Goal: Task Accomplishment & Management: Complete application form

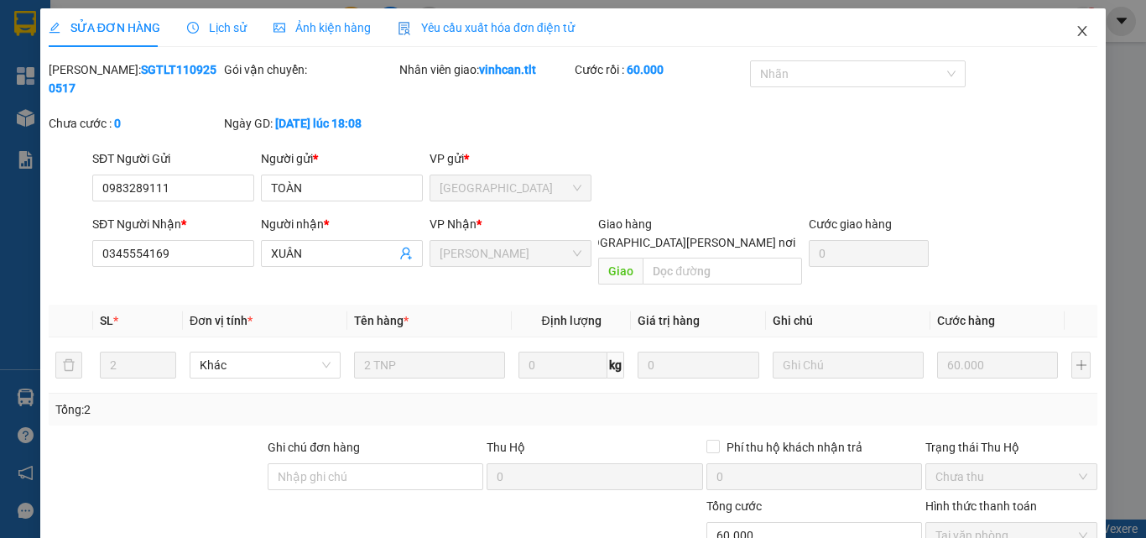
click at [1075, 26] on icon "close" at bounding box center [1081, 30] width 13 height 13
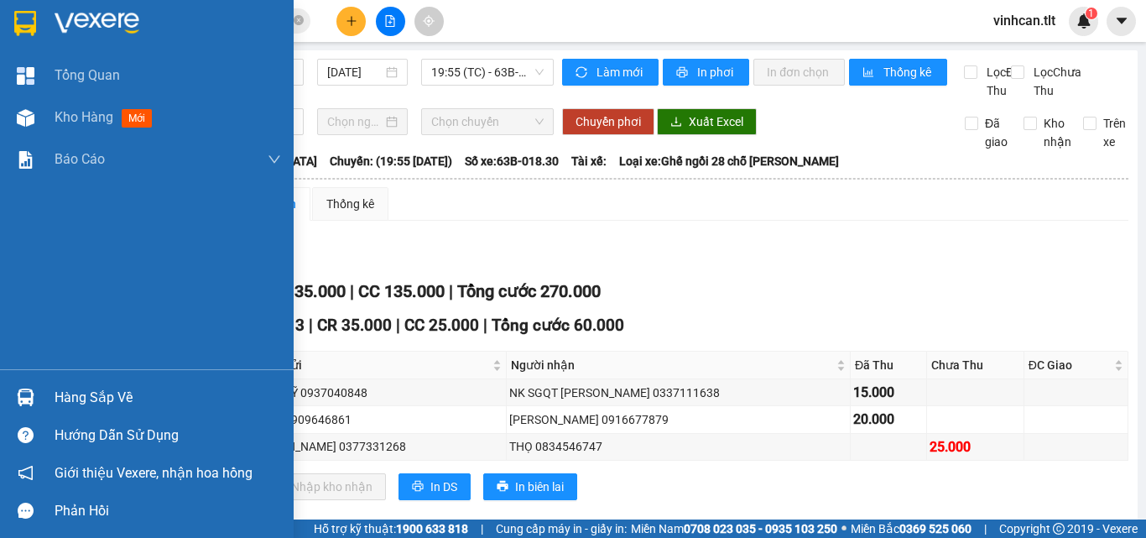
click at [85, 408] on div "Hàng sắp về" at bounding box center [168, 397] width 226 height 25
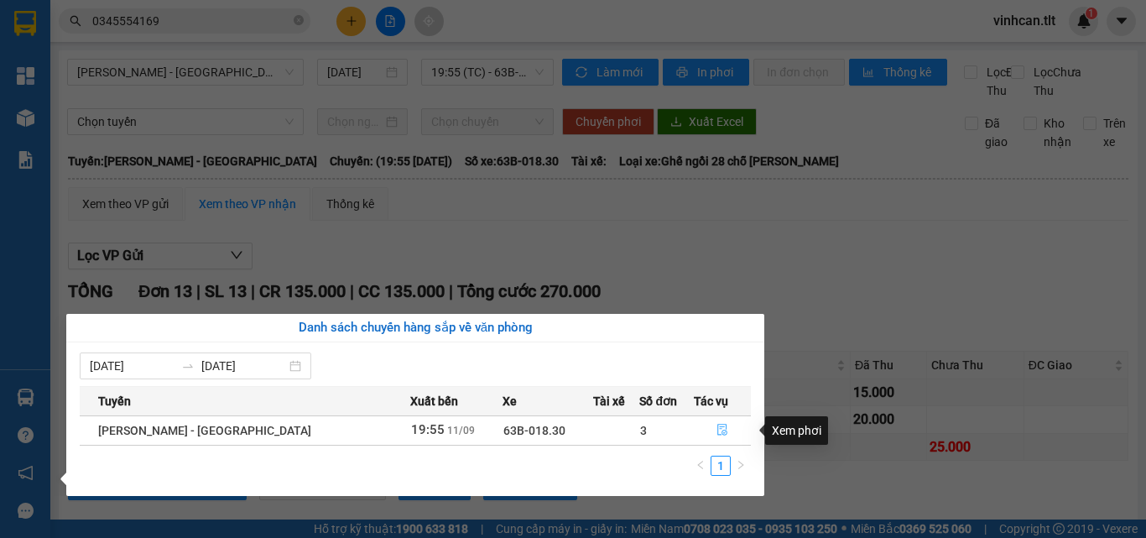
click at [720, 427] on icon "file-done" at bounding box center [722, 430] width 12 height 12
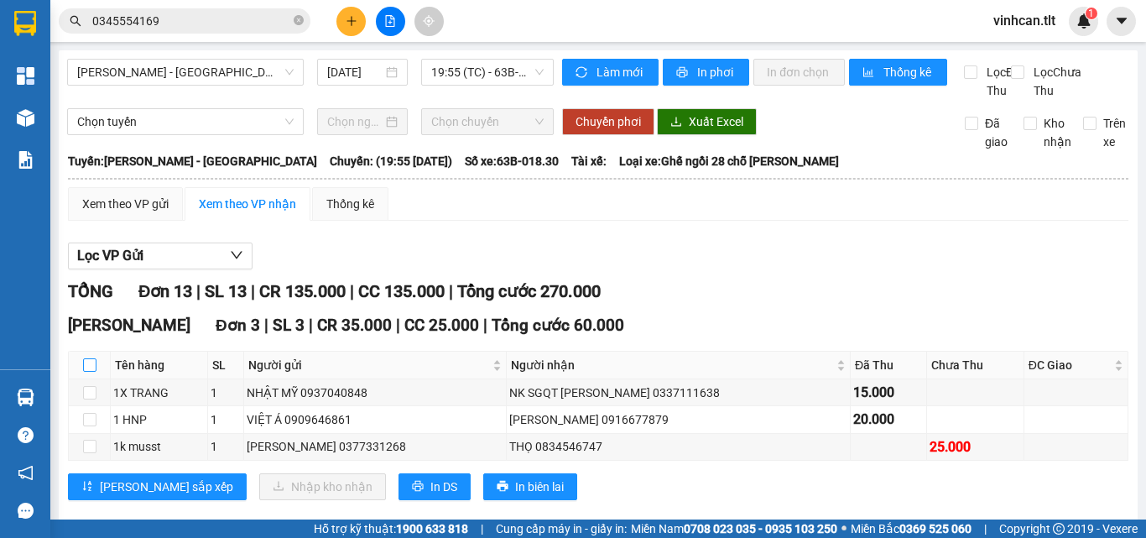
click at [91, 372] on input "checkbox" at bounding box center [89, 364] width 13 height 13
checkbox input "true"
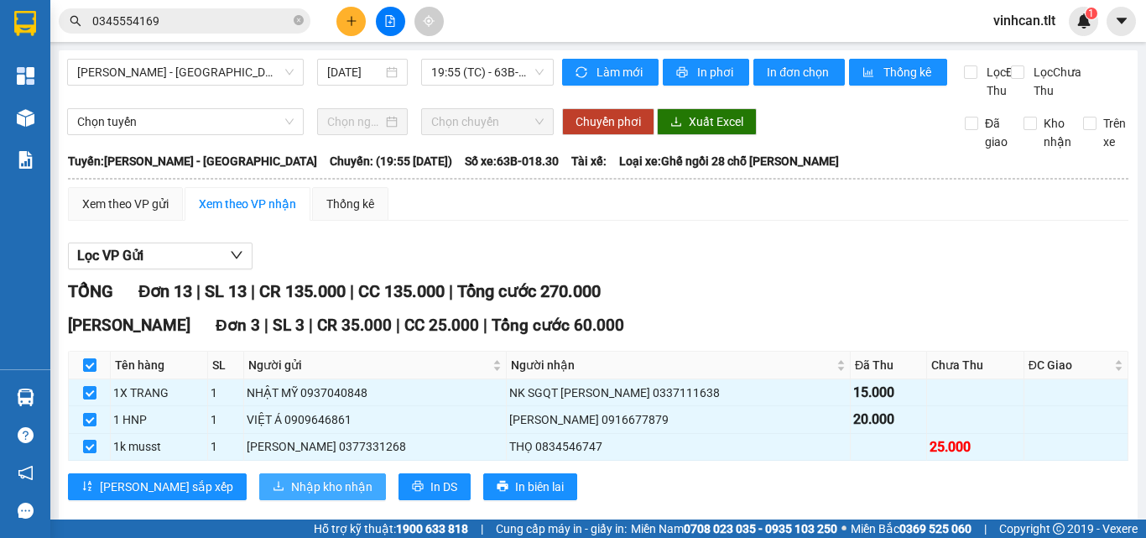
click at [259, 497] on button "Nhập kho nhận" at bounding box center [322, 486] width 127 height 27
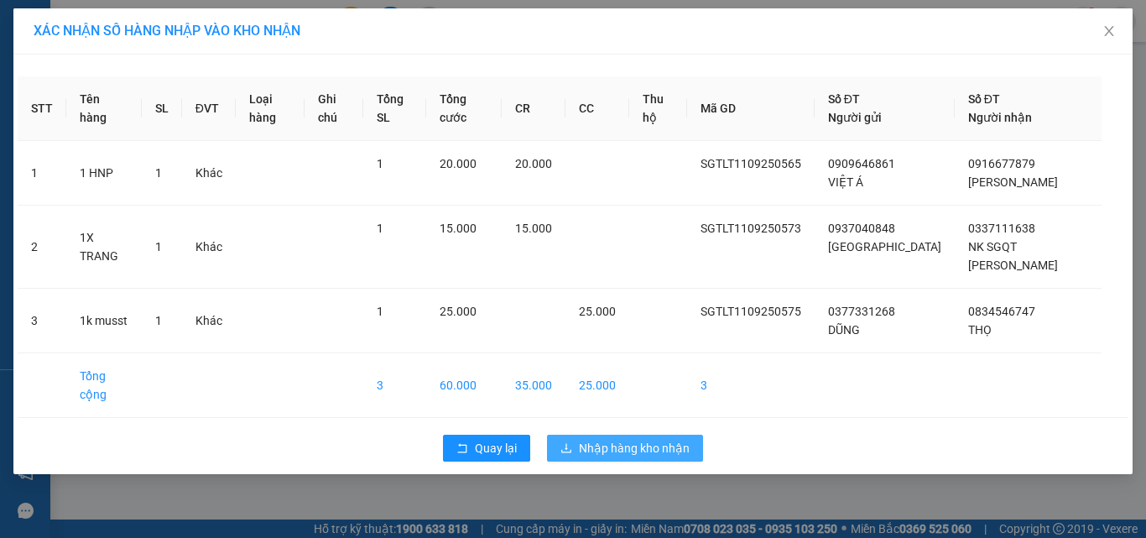
click at [617, 439] on span "Nhập hàng kho nhận" at bounding box center [634, 448] width 111 height 18
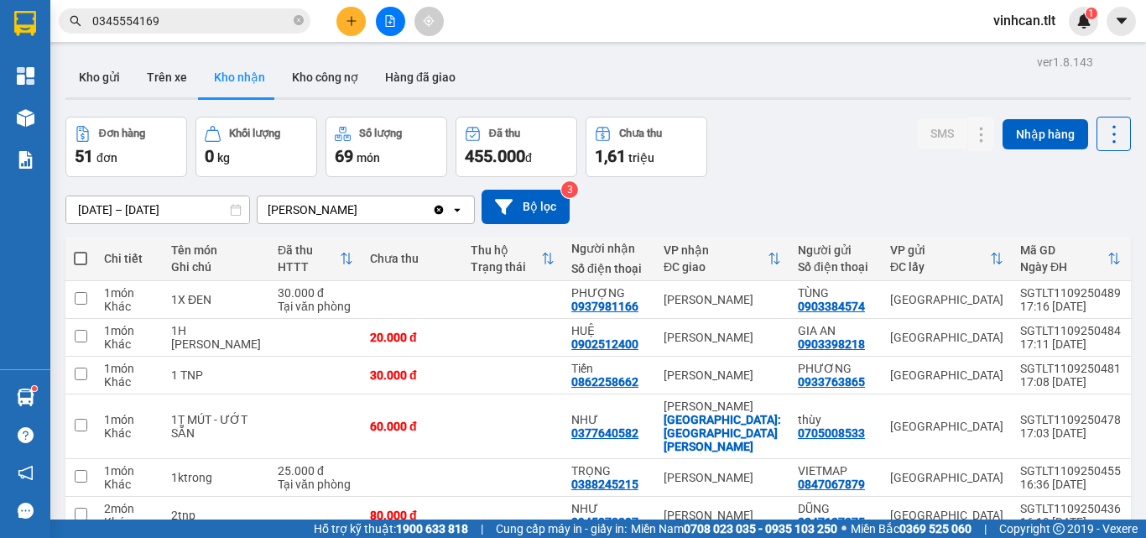
click at [207, 2] on div "Kết quả [PERSON_NAME] ( 216 ) Bộ lọc Mã ĐH Trạng thái Món hàng Thu hộ Tổng [PER…" at bounding box center [573, 21] width 1146 height 42
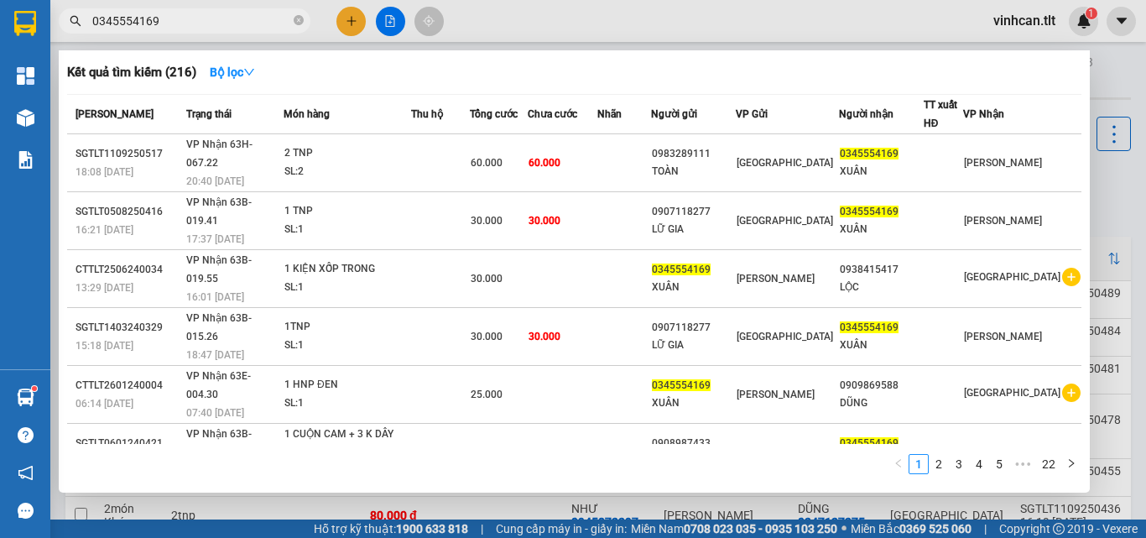
click at [199, 13] on input "0345554169" at bounding box center [191, 21] width 198 height 18
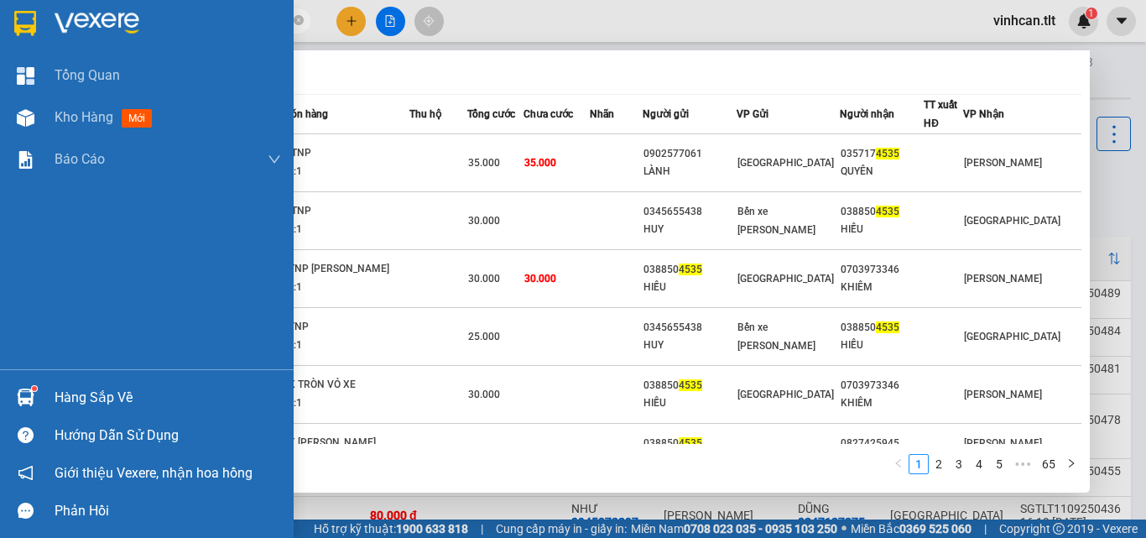
type input "4535"
click at [39, 392] on div at bounding box center [25, 396] width 29 height 29
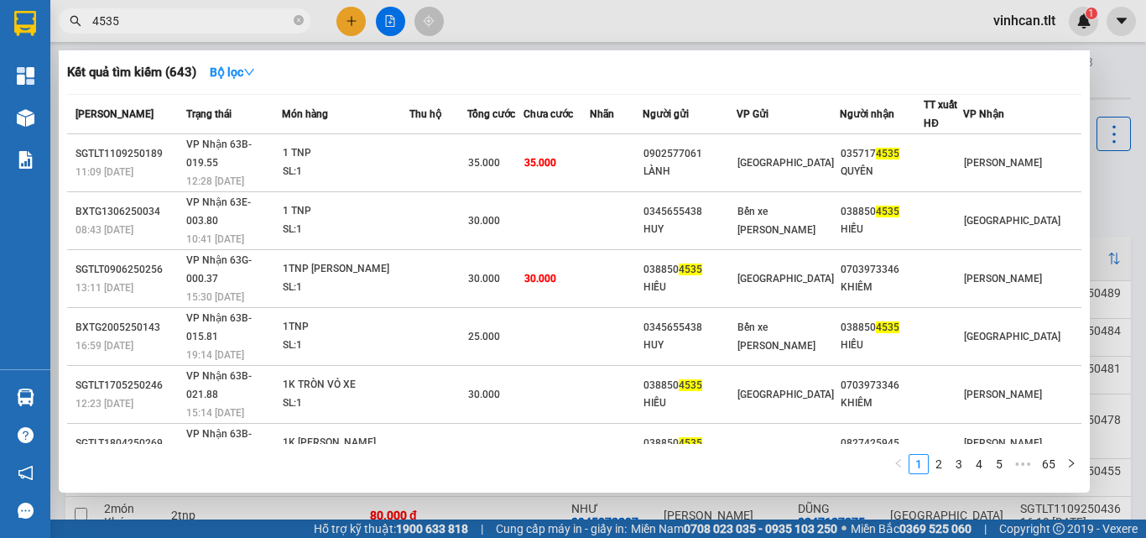
click at [550, 29] on section "Kết quả [PERSON_NAME] ( 643 ) Bộ lọc Mã ĐH Trạng thái Món hàng Thu hộ Tổng [PER…" at bounding box center [573, 269] width 1146 height 538
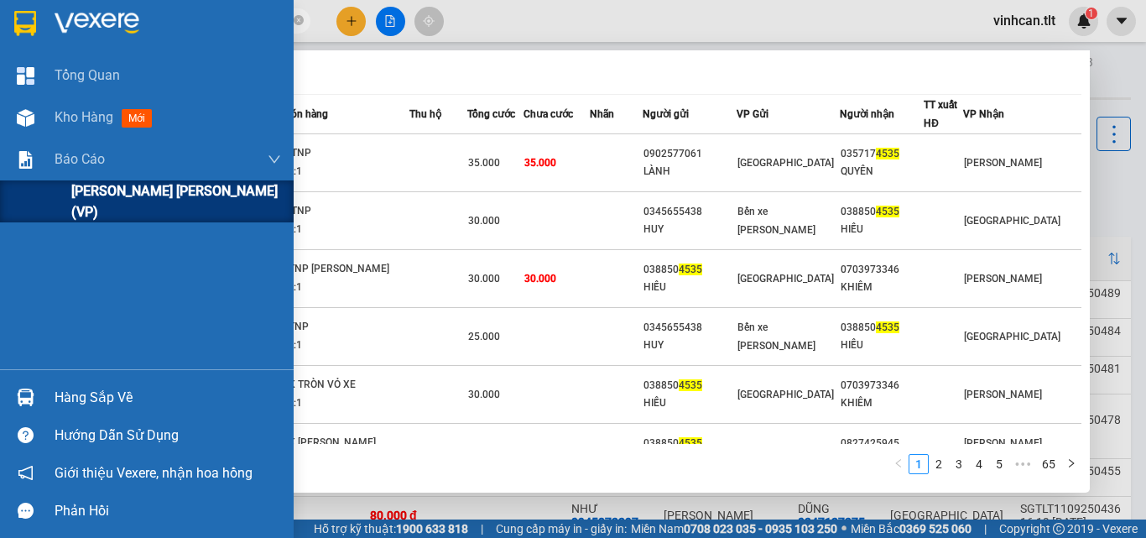
click at [63, 166] on div "Báo cáo" at bounding box center [147, 159] width 294 height 42
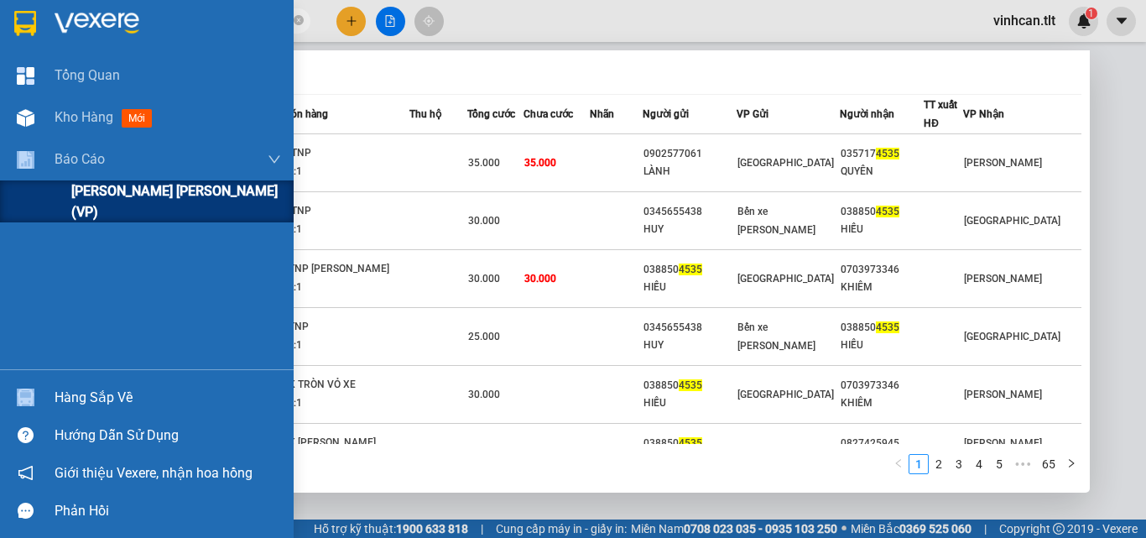
click at [125, 203] on span "[PERSON_NAME] [PERSON_NAME] (VP)" at bounding box center [176, 201] width 210 height 42
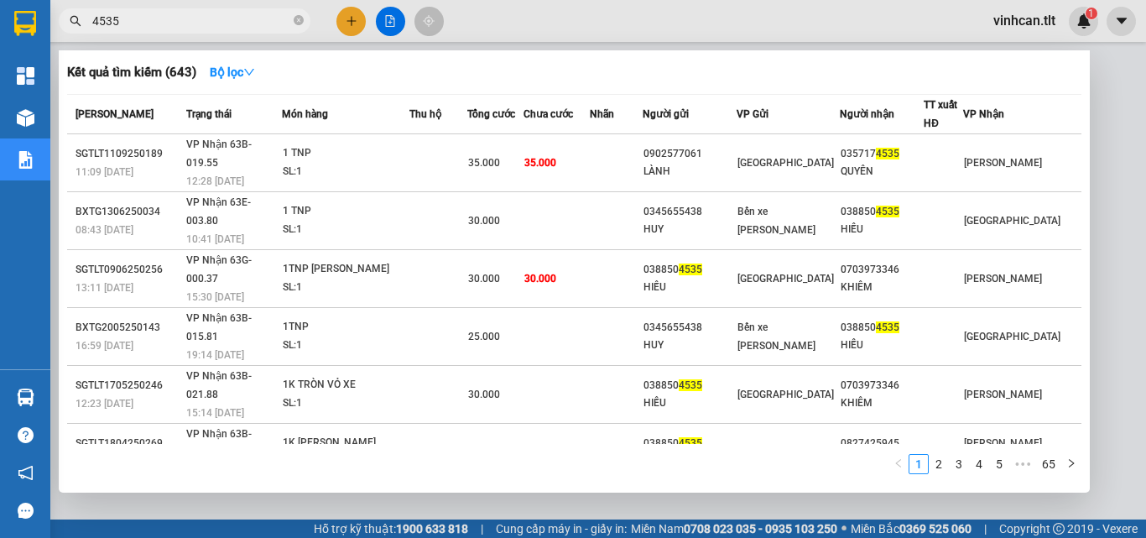
click at [1107, 232] on div at bounding box center [573, 269] width 1146 height 538
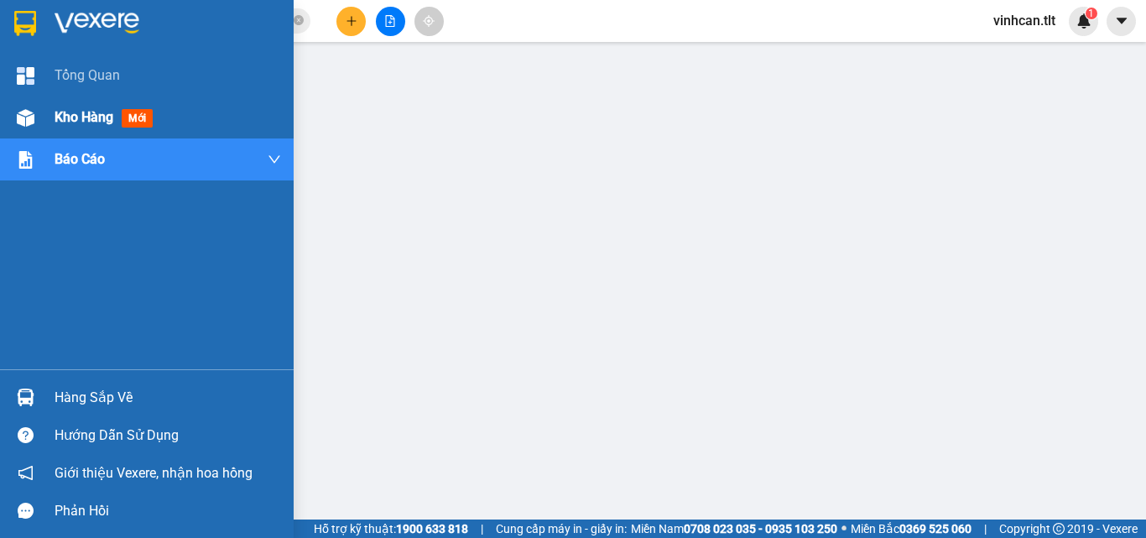
click at [38, 120] on div at bounding box center [25, 117] width 29 height 29
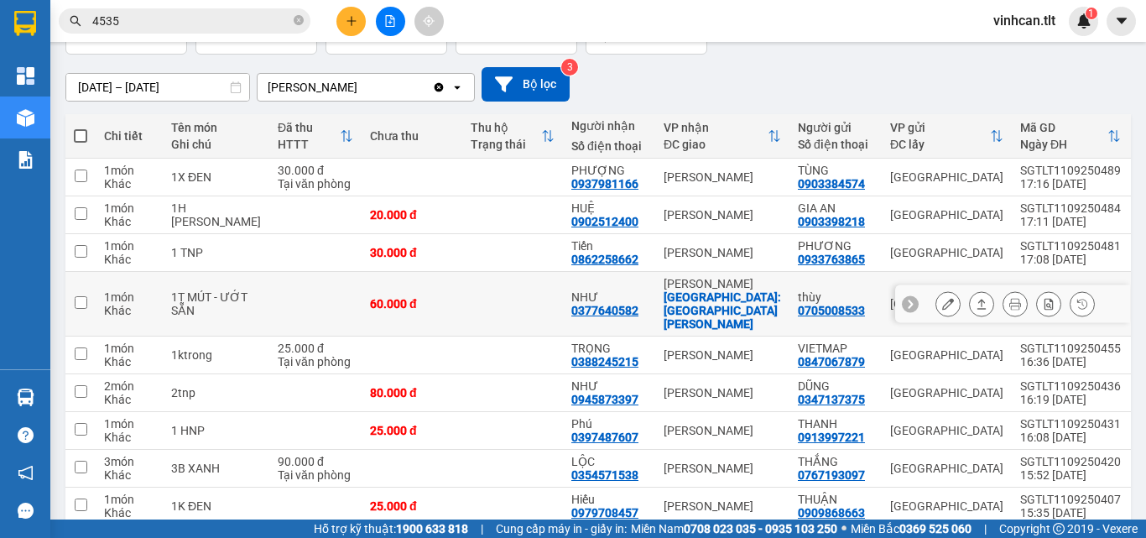
scroll to position [215, 0]
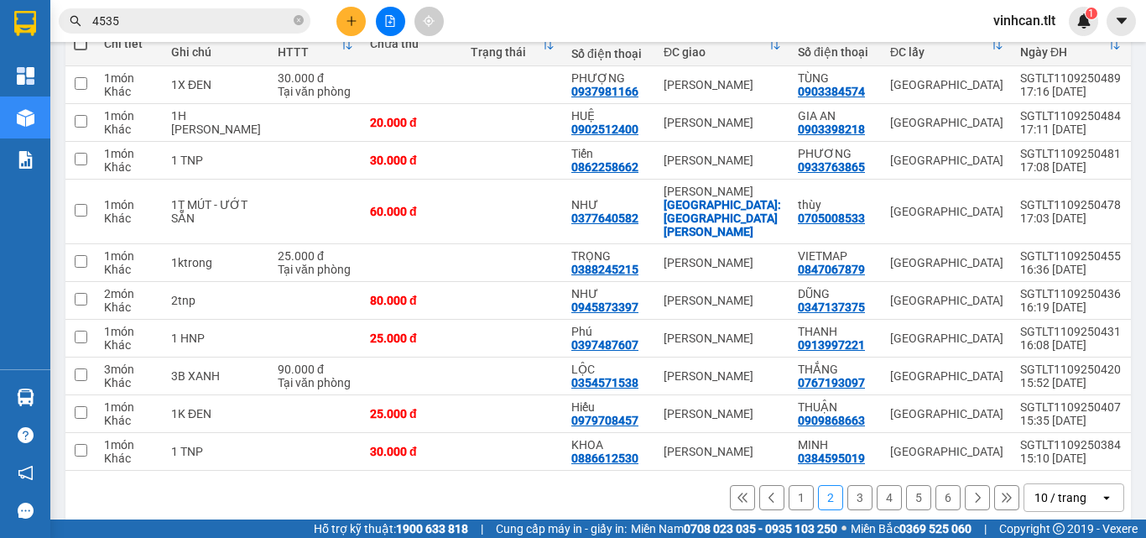
click at [1034, 489] on div "10 / trang" at bounding box center [1060, 497] width 52 height 17
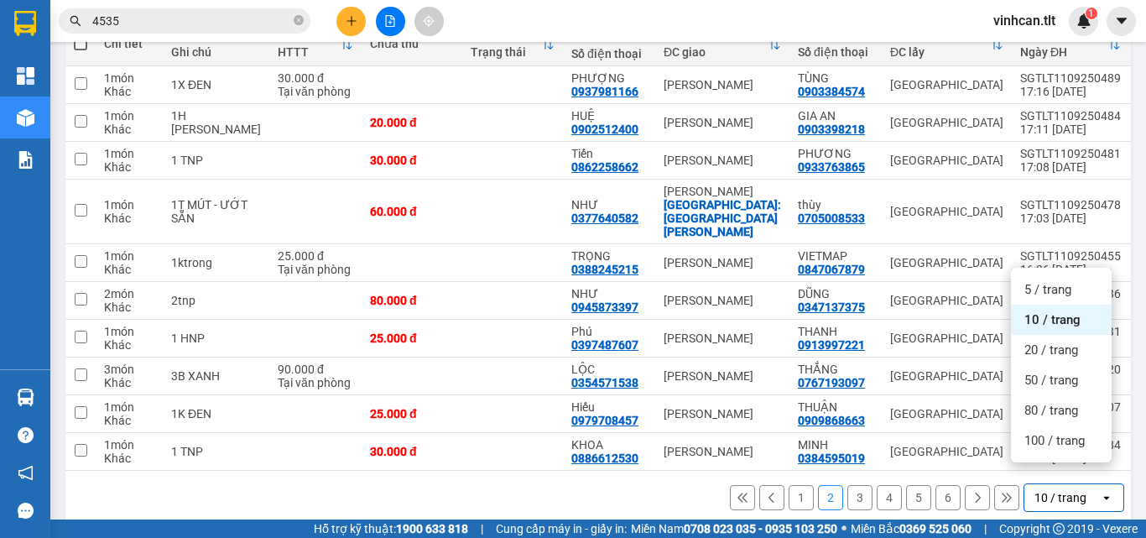
click at [1048, 454] on div "100 / trang" at bounding box center [1061, 440] width 101 height 30
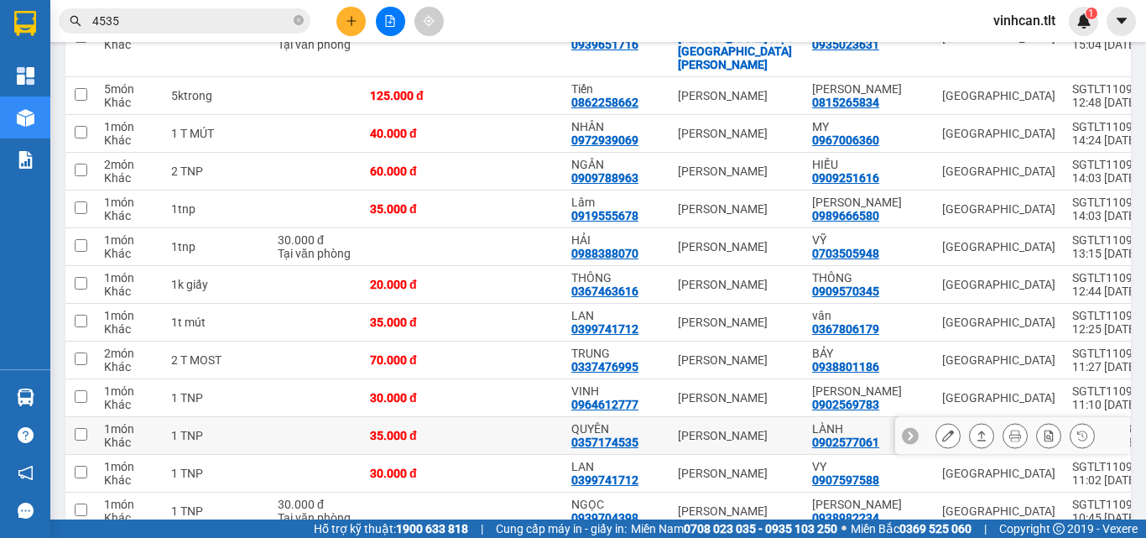
scroll to position [1137, 0]
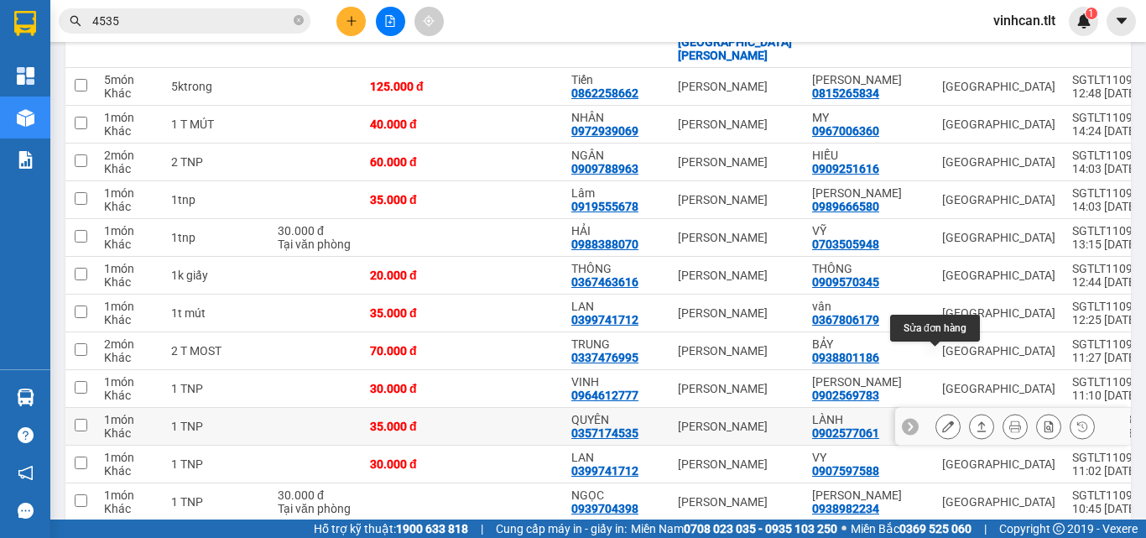
click at [942, 420] on icon at bounding box center [948, 426] width 12 height 12
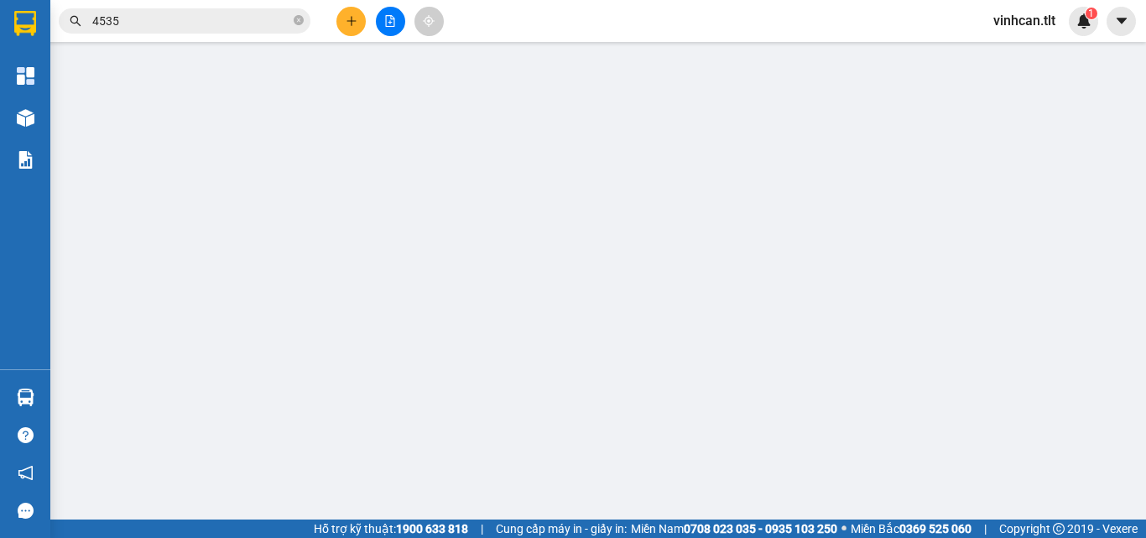
type input "0902577061"
type input "LÀNH"
type input "0357174535"
type input "QUYÊN"
type input "35.000"
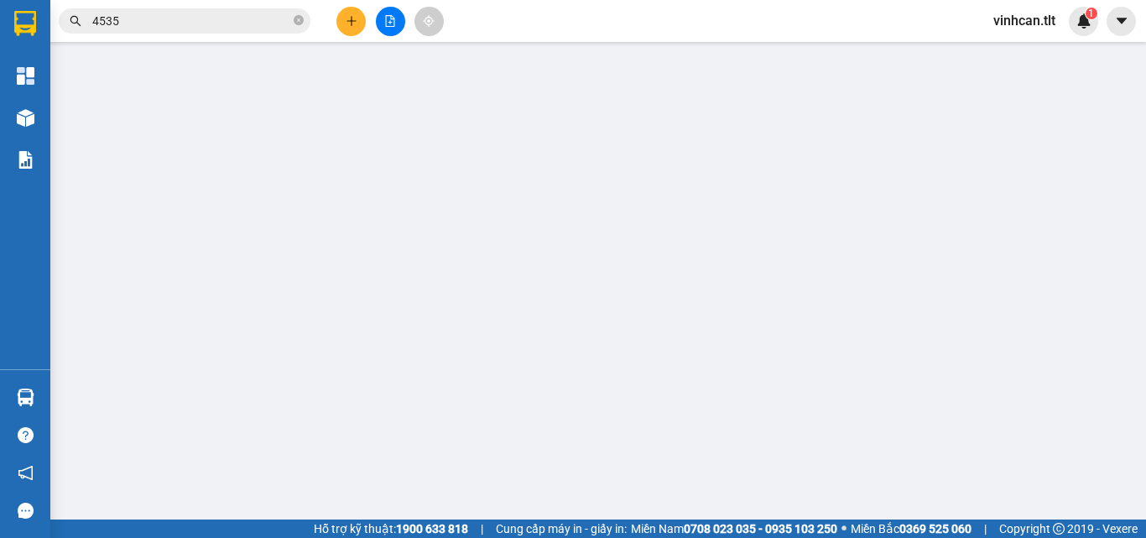
type input "35.000"
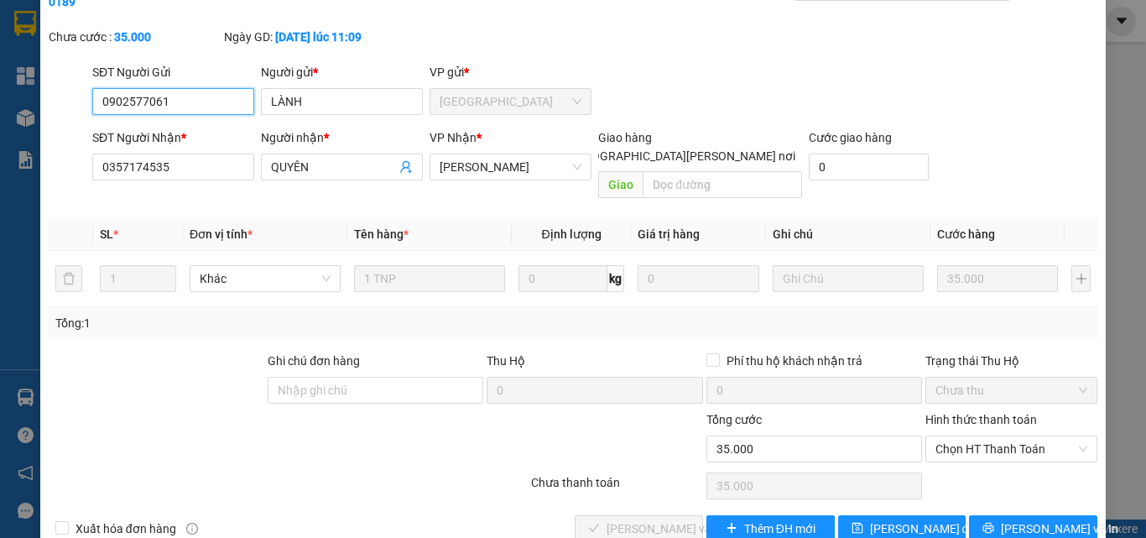
scroll to position [3, 0]
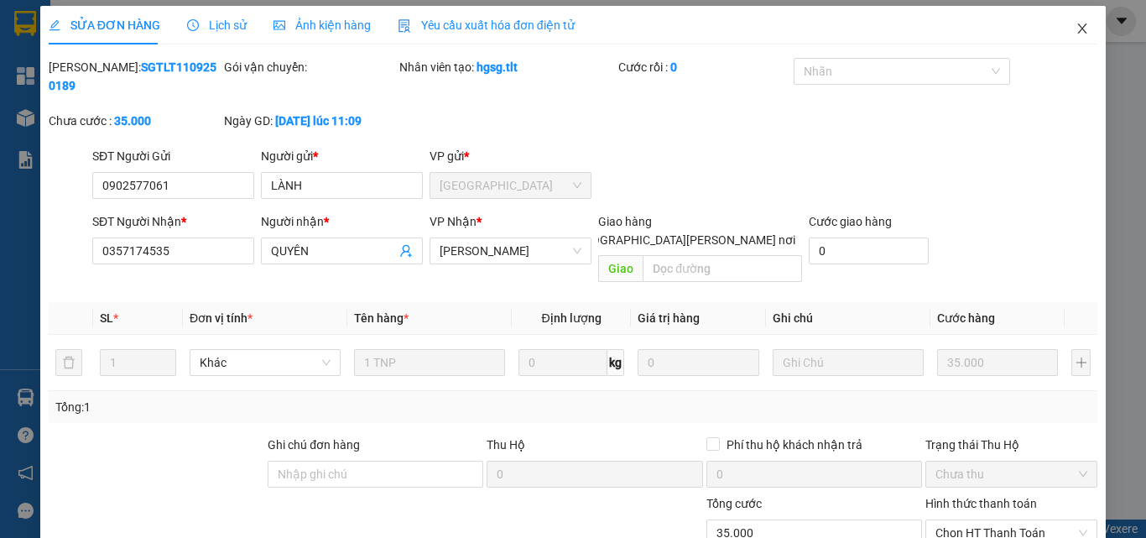
click at [1075, 23] on icon "close" at bounding box center [1081, 28] width 13 height 13
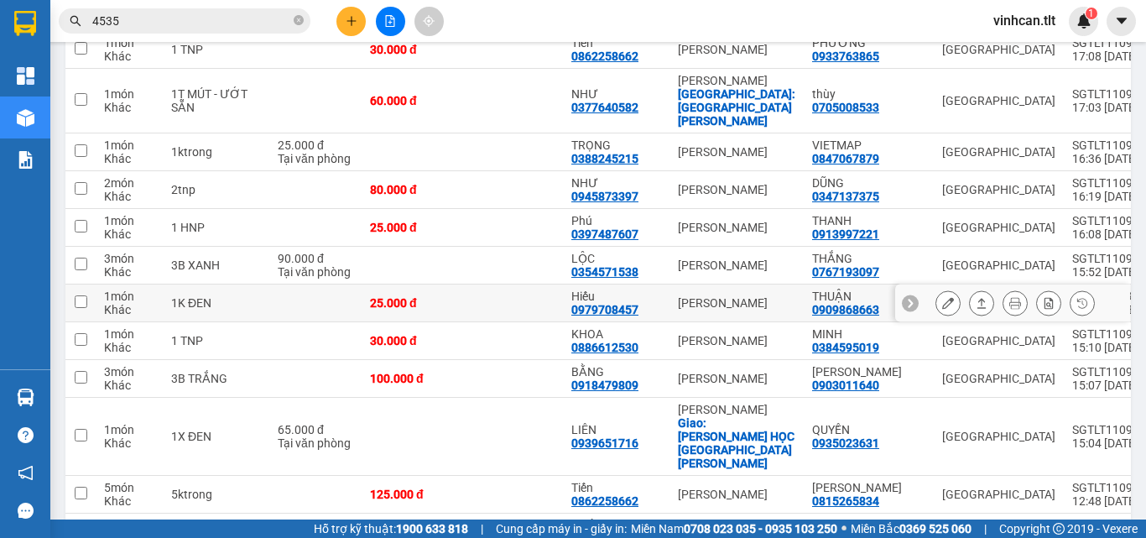
scroll to position [755, 0]
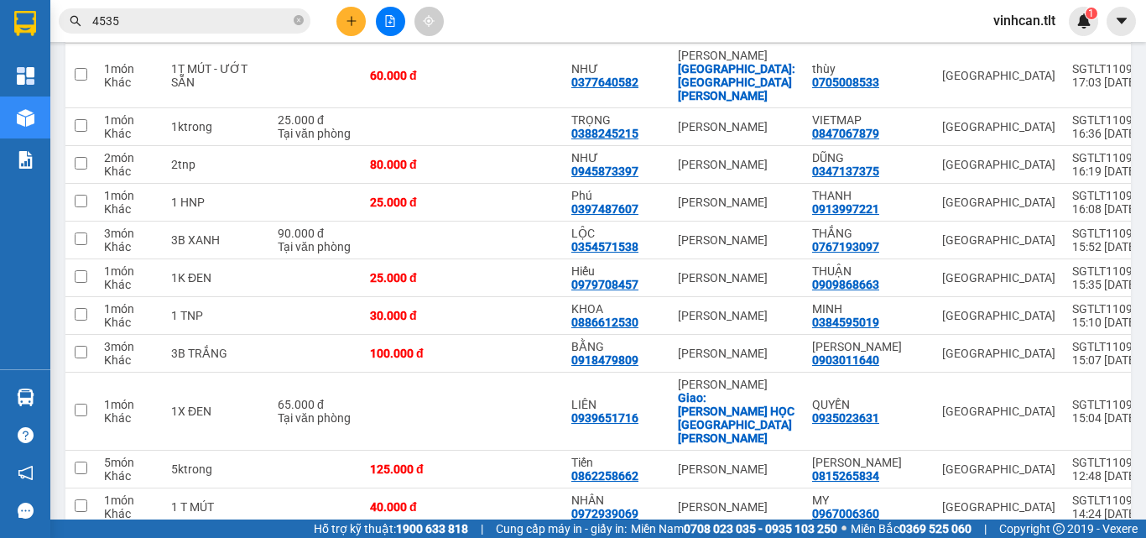
click at [203, 31] on span "4535" at bounding box center [185, 20] width 252 height 25
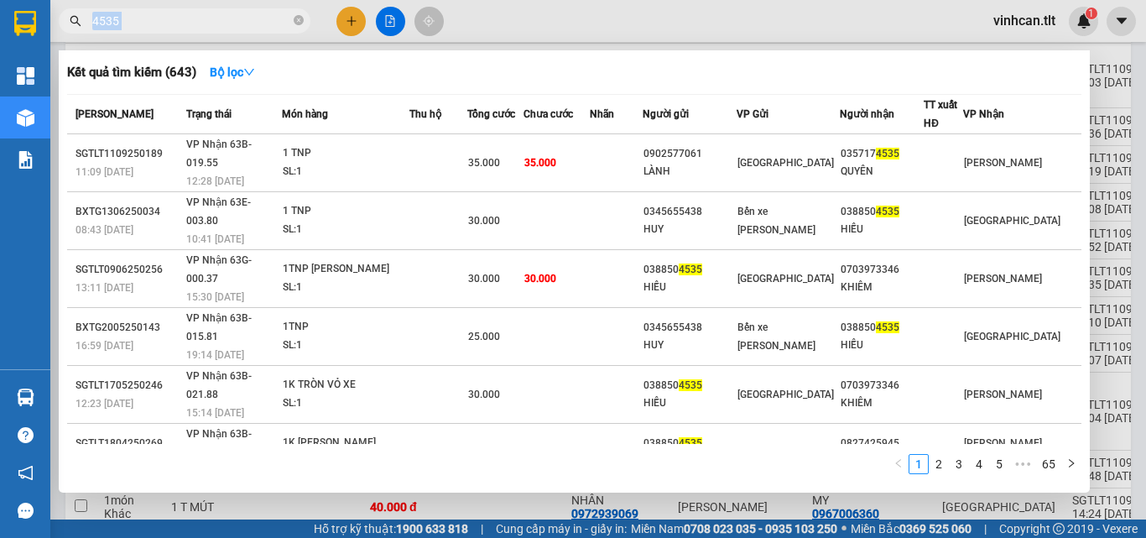
drag, startPoint x: 203, startPoint y: 31, endPoint x: 206, endPoint y: 23, distance: 8.8
click at [203, 29] on span "4535" at bounding box center [185, 20] width 252 height 25
click at [206, 23] on input "4535" at bounding box center [191, 21] width 198 height 18
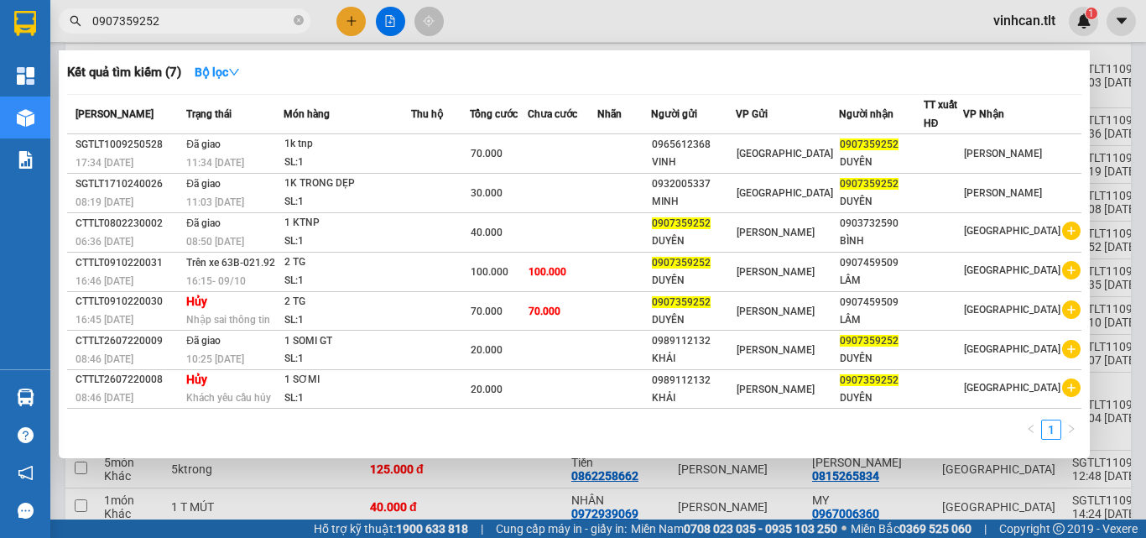
type input "0907359252"
click at [583, 10] on div at bounding box center [573, 269] width 1146 height 538
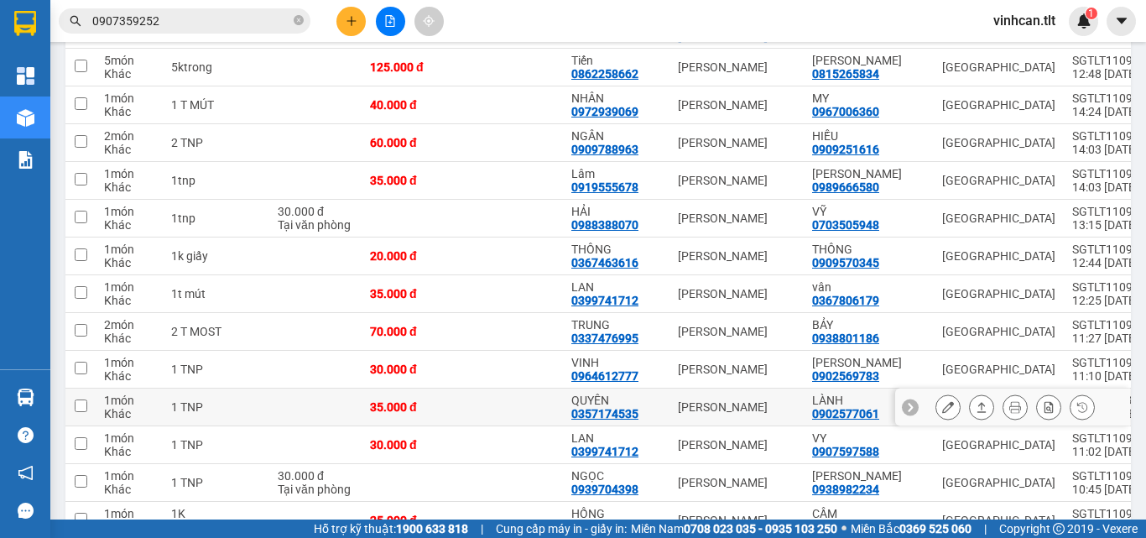
scroll to position [1174, 0]
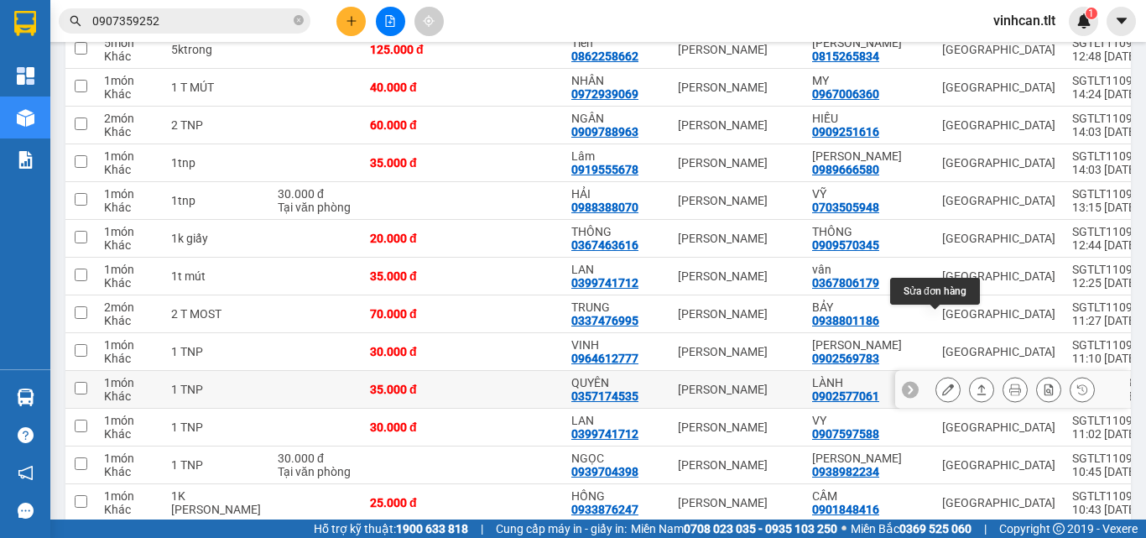
click at [942, 383] on icon at bounding box center [948, 389] width 12 height 12
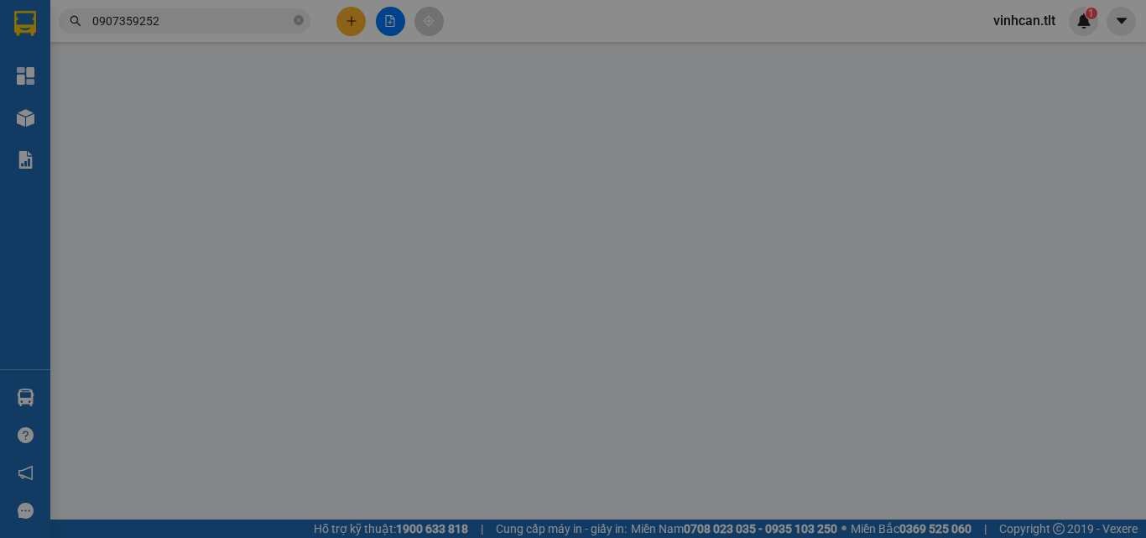
type input "0902577061"
type input "LÀNH"
type input "0357174535"
type input "QUYÊN"
type input "35.000"
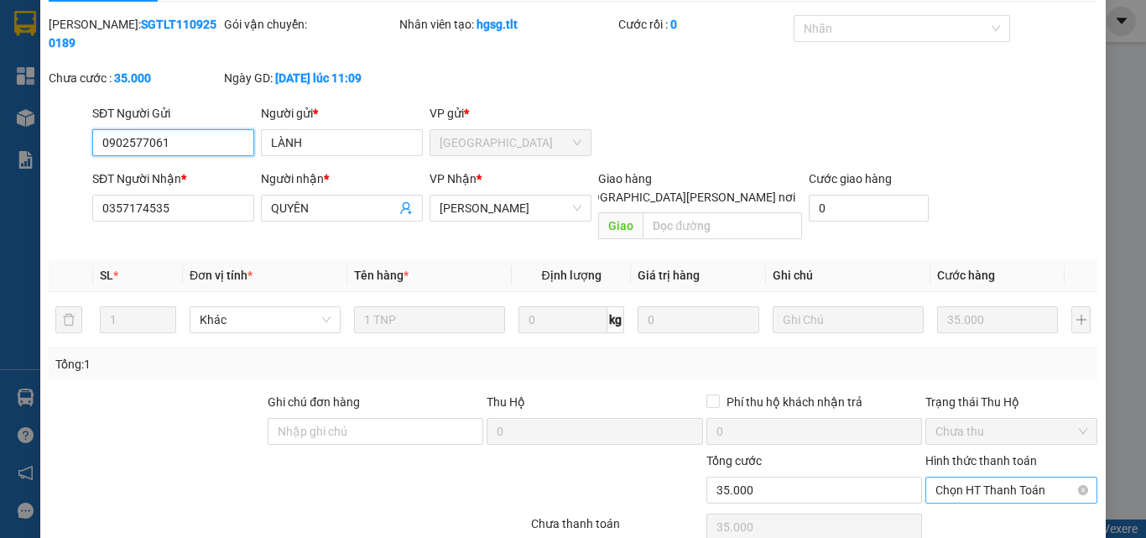
scroll to position [86, 0]
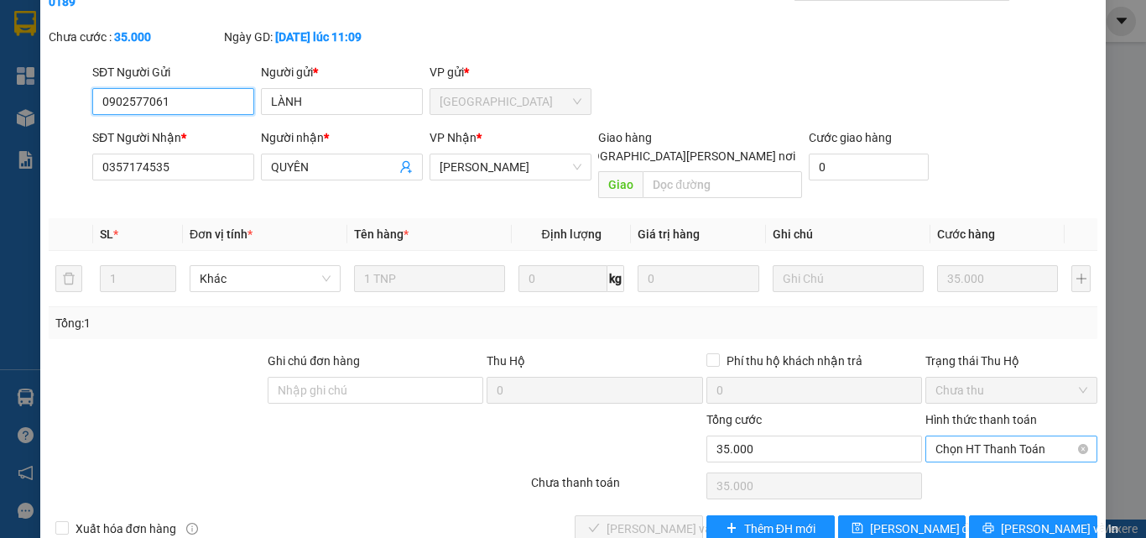
click at [1008, 436] on span "Chọn HT Thanh Toán" at bounding box center [1011, 448] width 152 height 25
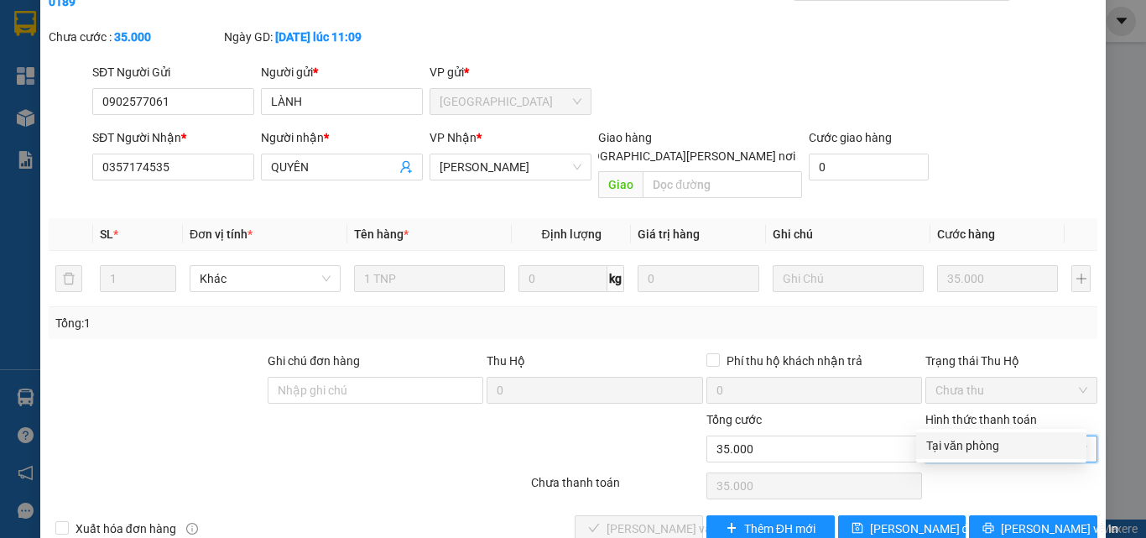
click at [980, 437] on div "Tại văn phòng" at bounding box center [1001, 445] width 150 height 18
type input "0"
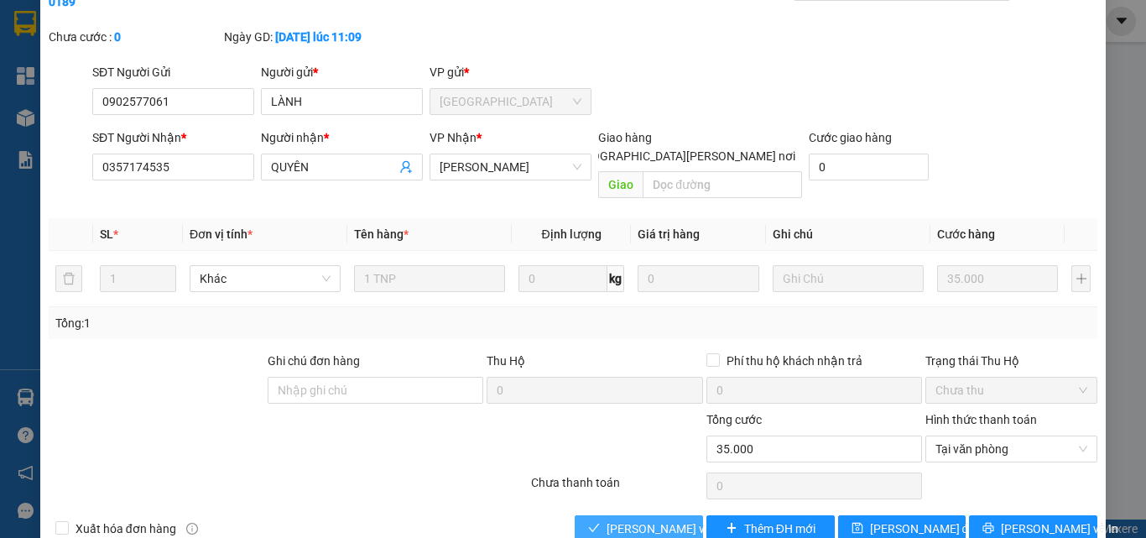
click at [626, 519] on span "[PERSON_NAME] và [PERSON_NAME] hàng" at bounding box center [719, 528] width 226 height 18
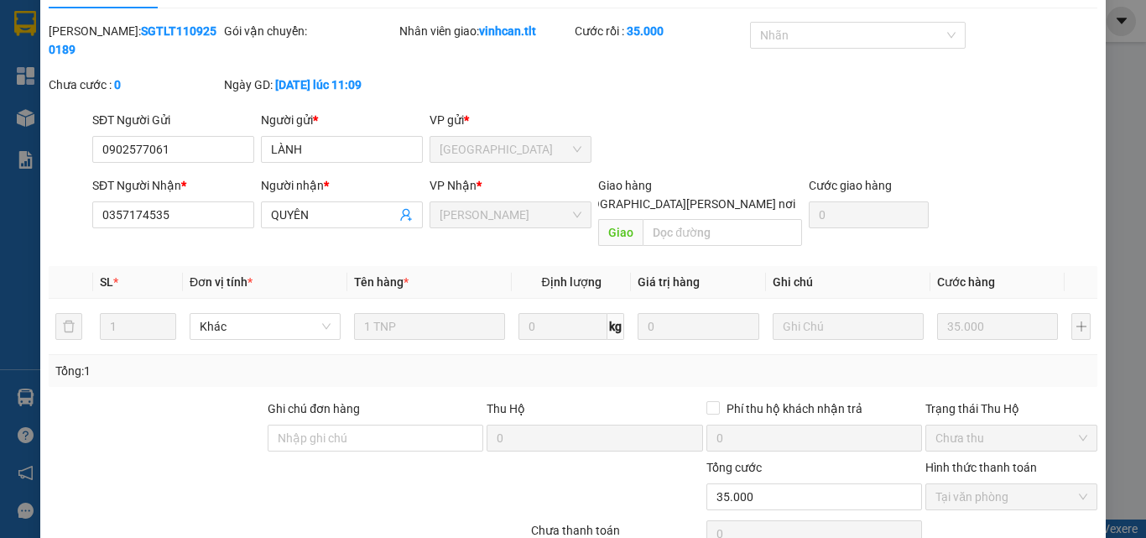
scroll to position [0, 0]
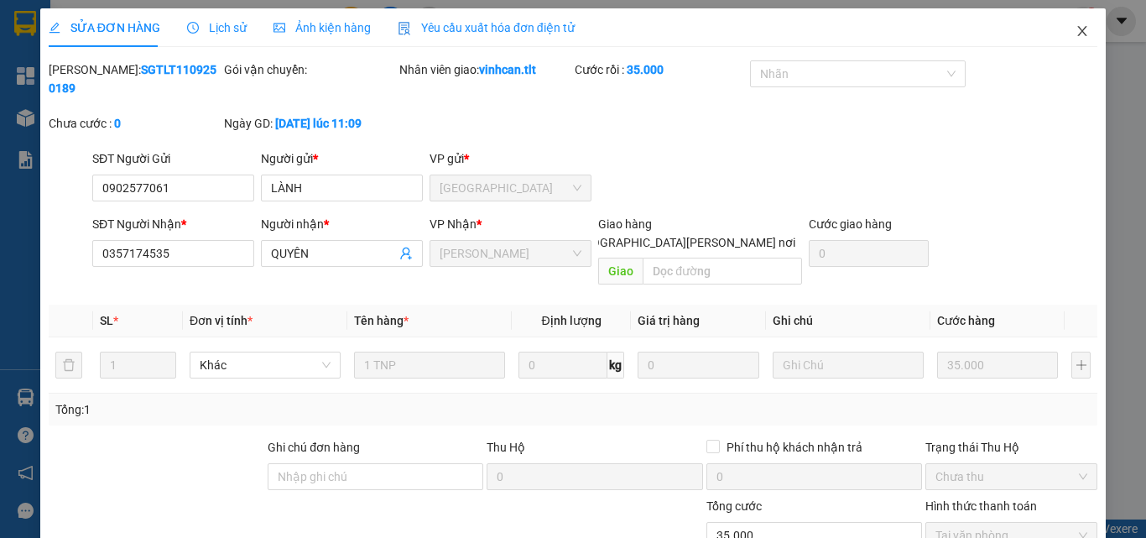
click at [1072, 16] on span "Close" at bounding box center [1082, 31] width 47 height 47
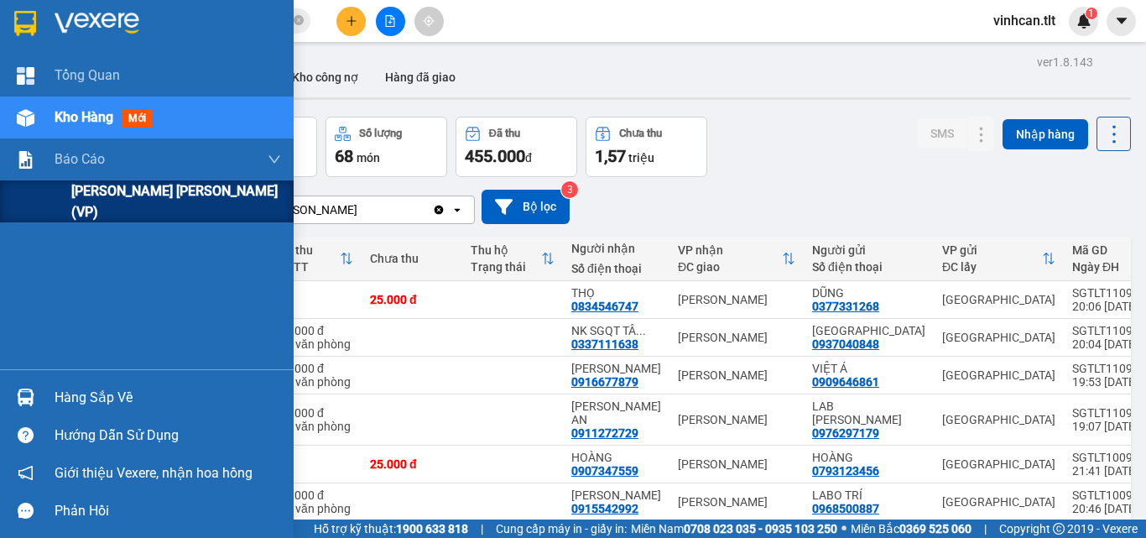
click at [208, 206] on span "[PERSON_NAME] [PERSON_NAME] (VP)" at bounding box center [176, 201] width 210 height 42
